Goal: Task Accomplishment & Management: Use online tool/utility

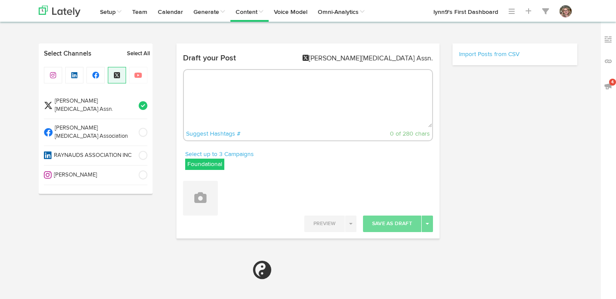
select select "5"
select select "23"
select select "PM"
select select "6"
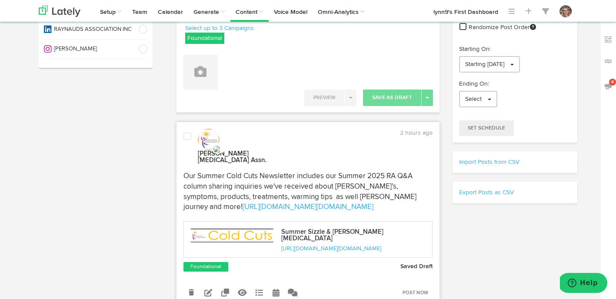
scroll to position [182, 0]
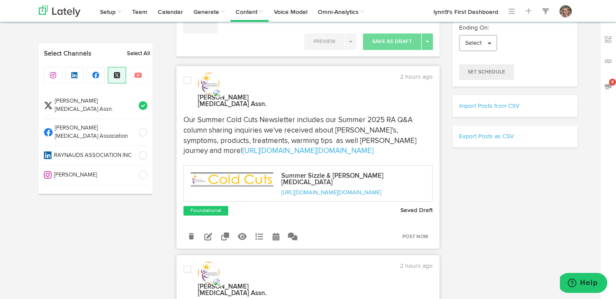
click at [195, 85] on div at bounding box center [187, 92] width 21 height 33
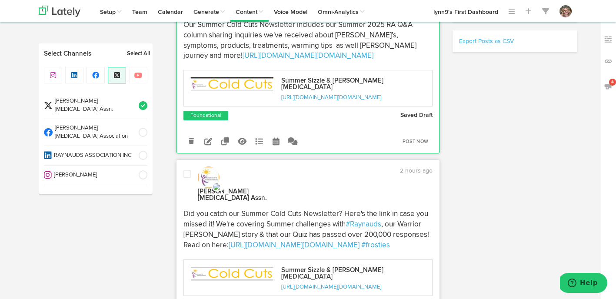
click at [187, 170] on span at bounding box center [188, 174] width 8 height 9
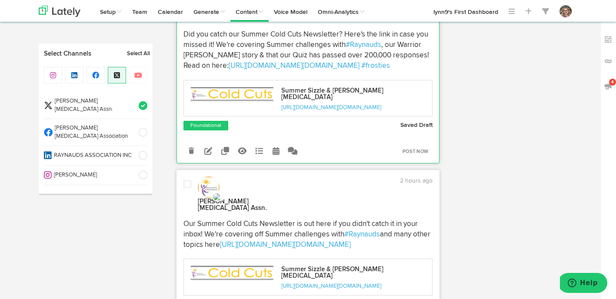
click at [187, 180] on span at bounding box center [188, 184] width 8 height 9
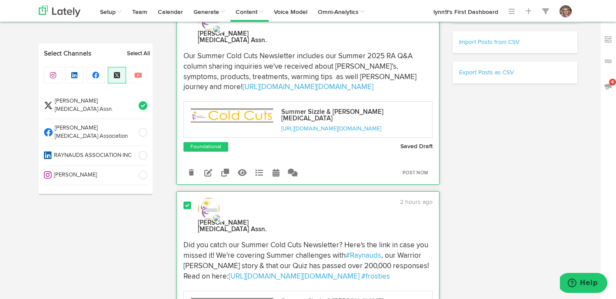
scroll to position [271, 0]
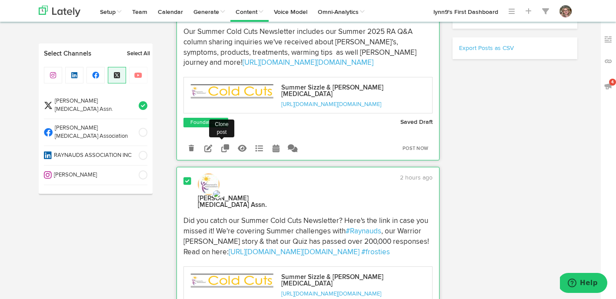
click at [225, 144] on icon at bounding box center [225, 148] width 8 height 8
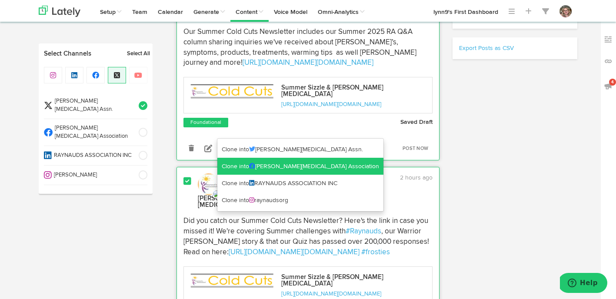
click at [231, 161] on link "Clone into [MEDICAL_DATA] Association" at bounding box center [300, 166] width 166 height 17
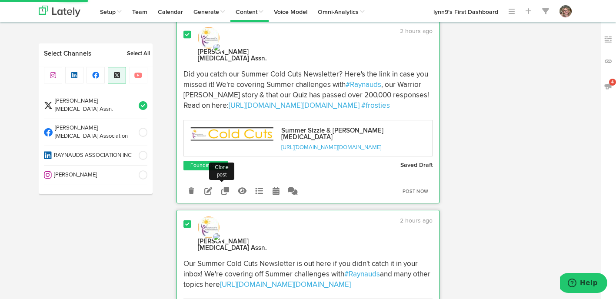
click at [228, 187] on icon at bounding box center [225, 191] width 8 height 8
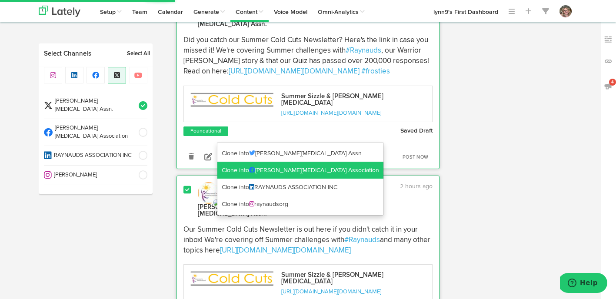
click at [228, 173] on link "Clone into [MEDICAL_DATA] Association" at bounding box center [300, 170] width 166 height 17
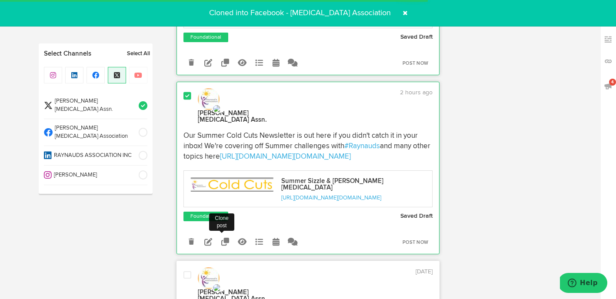
click at [226, 238] on icon at bounding box center [225, 242] width 8 height 8
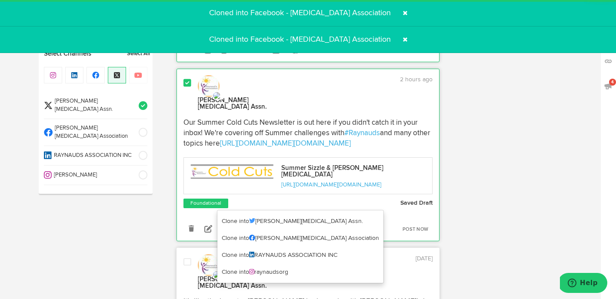
scroll to position [572, 0]
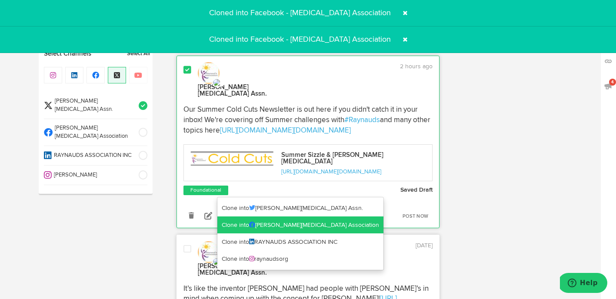
click at [228, 227] on link "Clone into [MEDICAL_DATA] Association" at bounding box center [300, 225] width 166 height 17
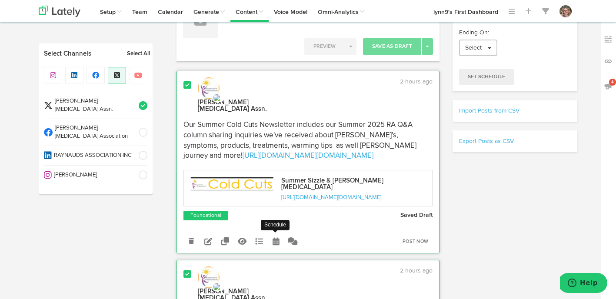
scroll to position [162, 0]
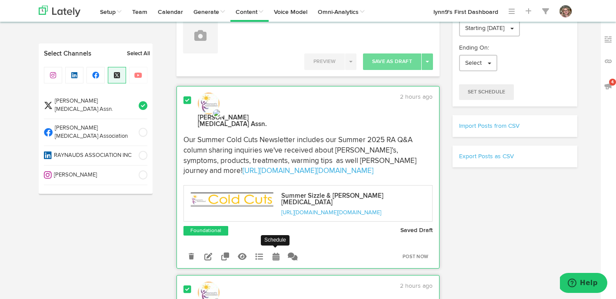
click at [273, 253] on icon at bounding box center [276, 257] width 7 height 8
radio input "true"
select select "3"
select select "24"
select select "PM"
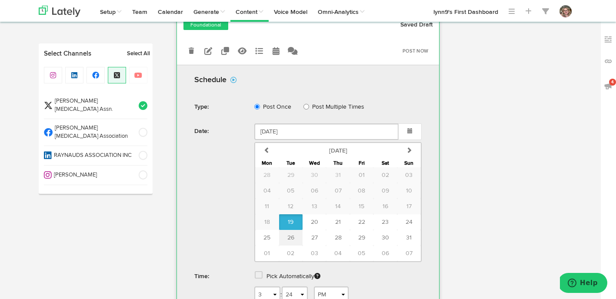
scroll to position [371, 0]
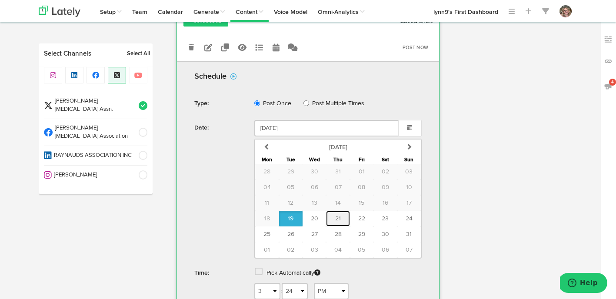
click at [335, 216] on span "21" at bounding box center [338, 219] width 6 height 6
type input "[DATE]"
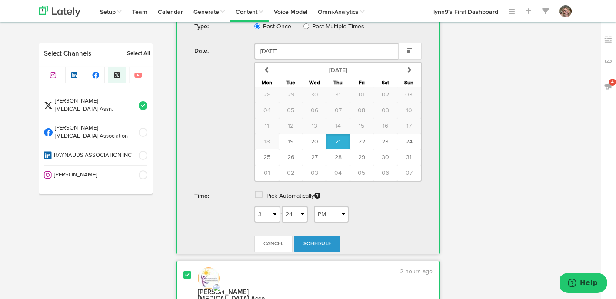
scroll to position [457, 0]
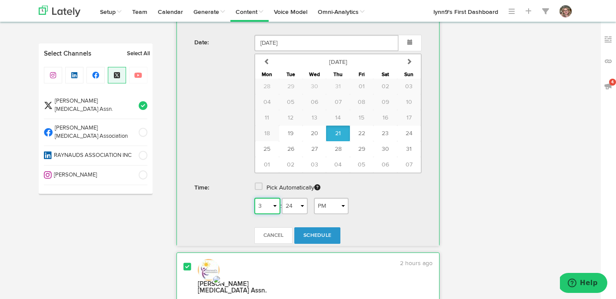
click at [268, 198] on select "1 2 3 4 5 6 7 8 9 10 11 12" at bounding box center [267, 206] width 26 height 17
select select "7"
click at [254, 198] on select "1 2 3 4 5 6 7 8 9 10 11 12" at bounding box center [267, 206] width 26 height 17
click at [333, 198] on select "AM PM" at bounding box center [331, 206] width 35 height 17
select select "AM"
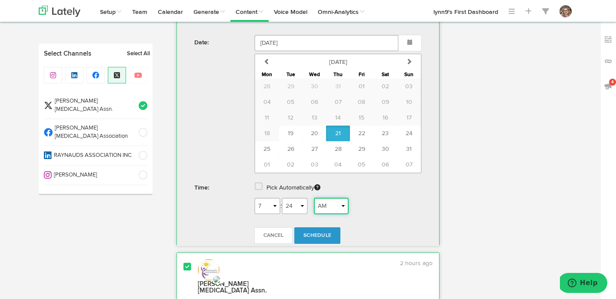
click at [317, 198] on select "AM PM" at bounding box center [331, 206] width 35 height 17
click at [329, 228] on link "Schedule" at bounding box center [317, 236] width 46 height 17
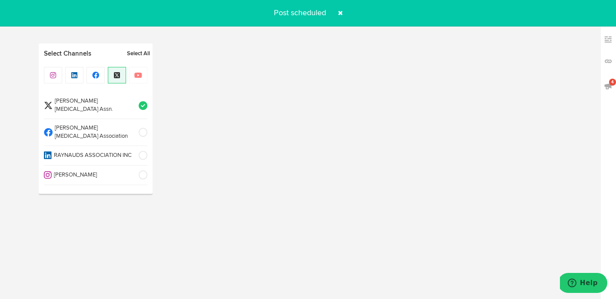
radio input "true"
select select "5"
select select "31"
select select "PM"
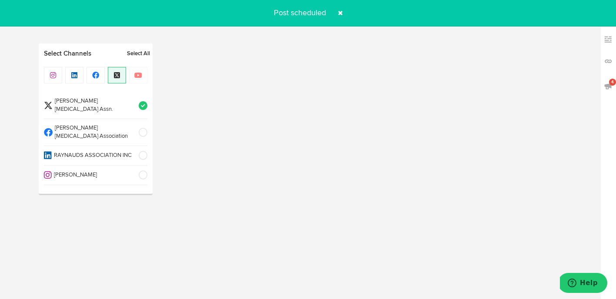
select select "6"
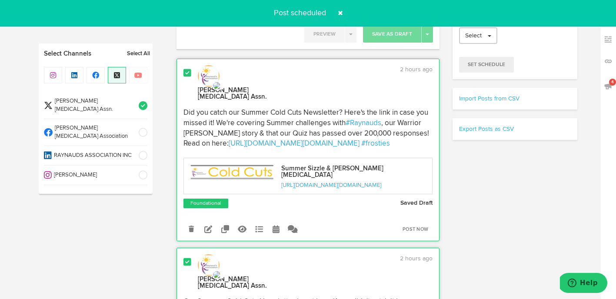
scroll to position [178, 0]
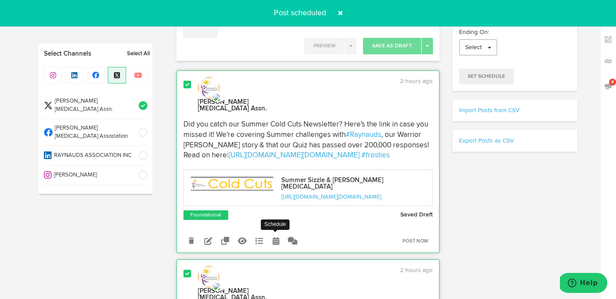
click at [274, 237] on icon at bounding box center [276, 241] width 7 height 8
select select "3"
select select "23"
select select "PM"
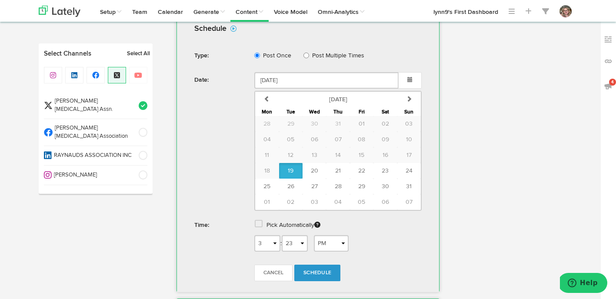
scroll to position [426, 0]
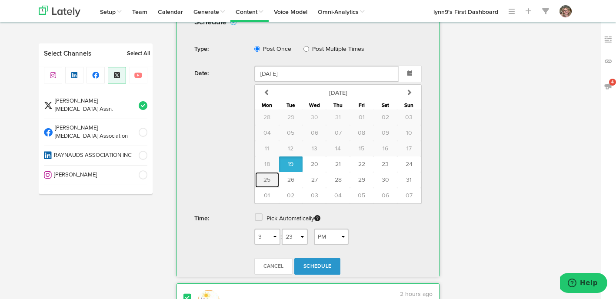
click at [276, 178] on button "25" at bounding box center [266, 180] width 23 height 16
type input "[DATE]"
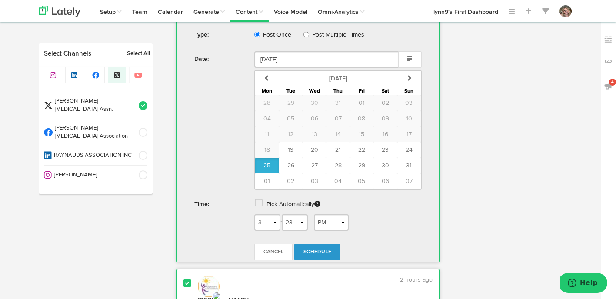
scroll to position [453, 0]
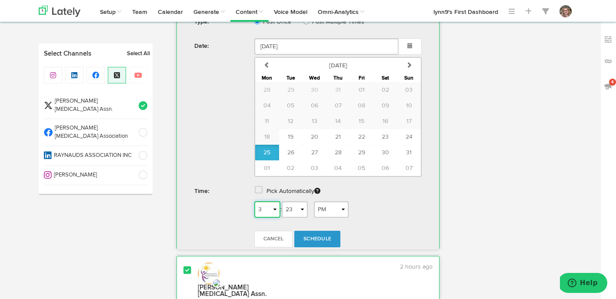
click at [273, 205] on select "1 2 3 4 5 6 7 8 9 10 11 12" at bounding box center [267, 209] width 26 height 17
select select "6"
click at [254, 201] on select "1 2 3 4 5 6 7 8 9 10 11 12" at bounding box center [267, 209] width 26 height 17
click at [324, 204] on select "AM PM" at bounding box center [331, 209] width 35 height 17
select select "AM"
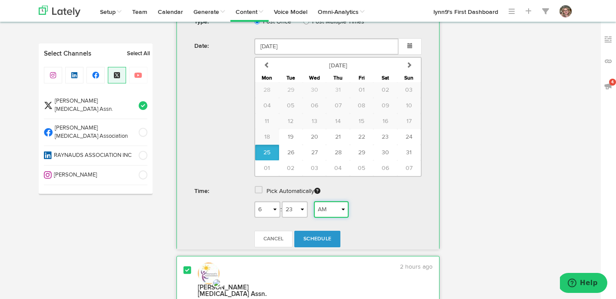
click at [317, 201] on select "AM PM" at bounding box center [331, 209] width 35 height 17
click at [322, 225] on form "Schedule Type: Post Once Post Multiple Times Date: [DATE] previous [DATE] [DATE…" at bounding box center [308, 119] width 254 height 270
click at [323, 231] on link "Schedule" at bounding box center [317, 239] width 46 height 17
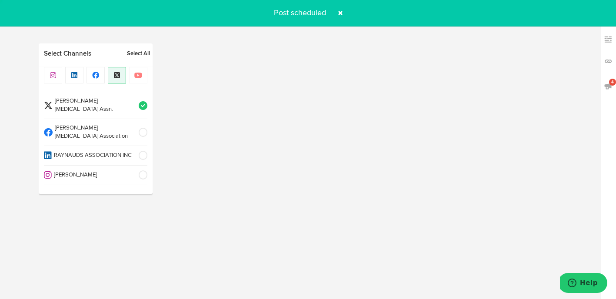
radio input "true"
select select "5"
select select "31"
select select "PM"
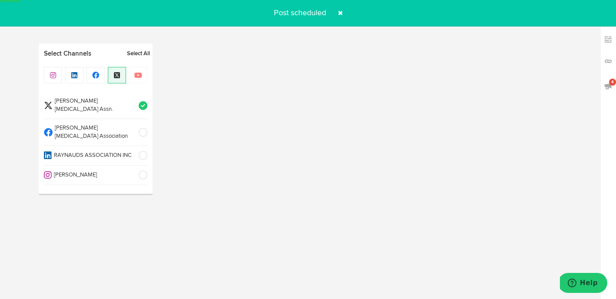
select select "6"
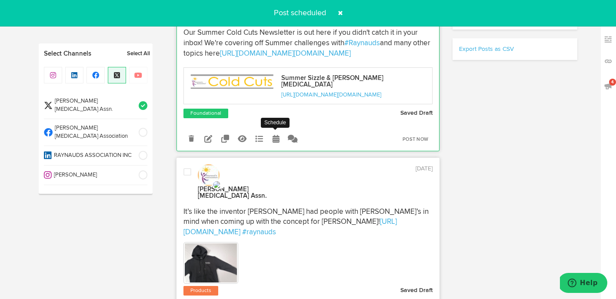
click at [270, 137] on link at bounding box center [275, 138] width 15 height 15
select select "3"
select select "21"
select select "PM"
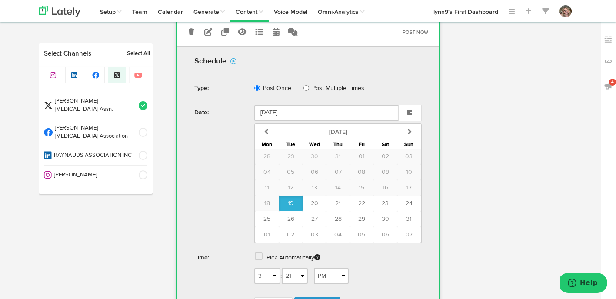
scroll to position [378, 0]
click at [335, 226] on button "04" at bounding box center [337, 234] width 23 height 16
type input "[DATE]"
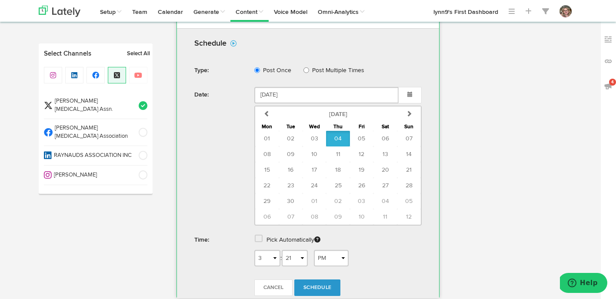
scroll to position [407, 0]
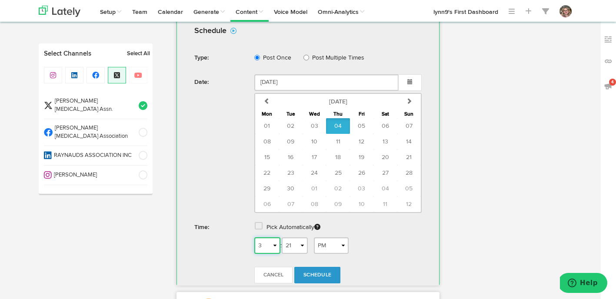
click at [276, 241] on select "1 2 3 4 5 6 7 8 9 10 11 12" at bounding box center [267, 246] width 26 height 17
select select "5"
click at [254, 238] on select "1 2 3 4 5 6 7 8 9 10 11 12" at bounding box center [267, 246] width 26 height 17
click at [328, 241] on select "AM PM" at bounding box center [331, 246] width 35 height 17
select select "AM"
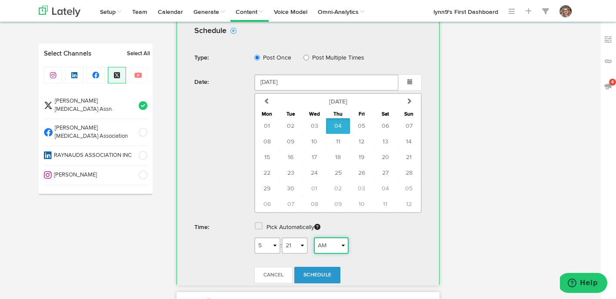
click at [317, 238] on select "AM PM" at bounding box center [331, 246] width 35 height 17
click at [327, 267] on link "Schedule" at bounding box center [317, 275] width 46 height 17
radio input "true"
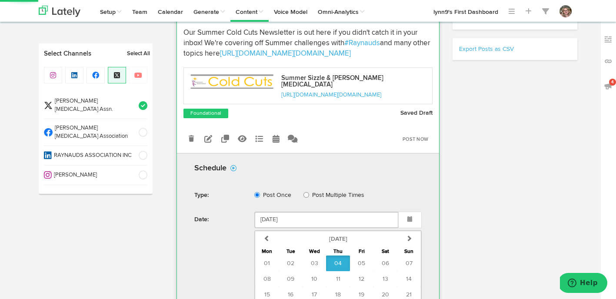
select select "5"
select select "31"
select select "PM"
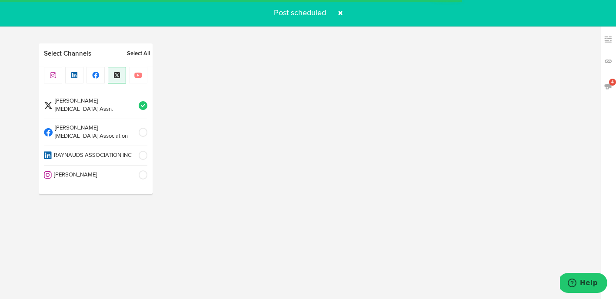
select select "6"
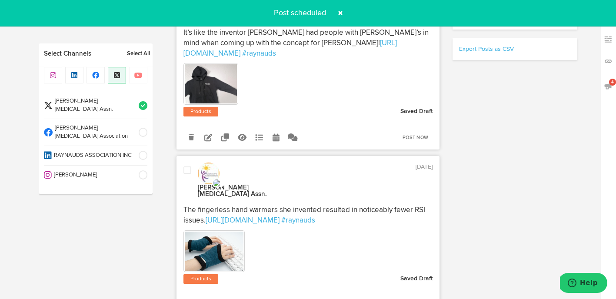
click at [341, 12] on span at bounding box center [341, 13] width 14 height 14
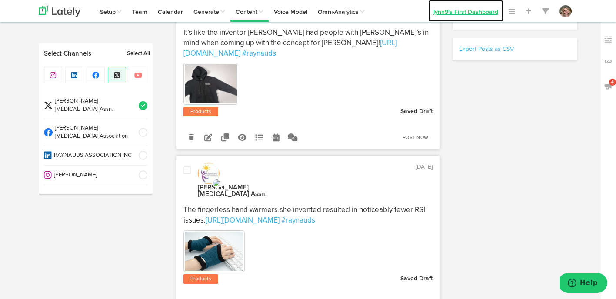
click at [447, 17] on link "lynn9's First Dashboard" at bounding box center [465, 11] width 75 height 22
